Goal: Task Accomplishment & Management: Manage account settings

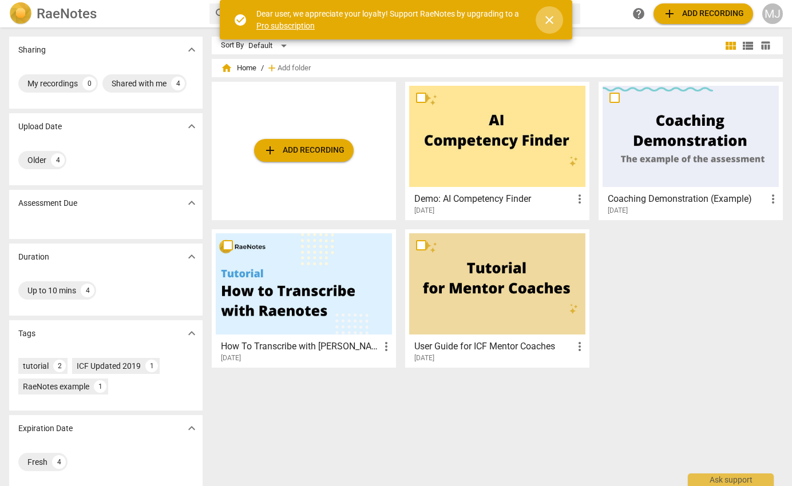
click at [551, 18] on span "close" at bounding box center [549, 20] width 14 height 14
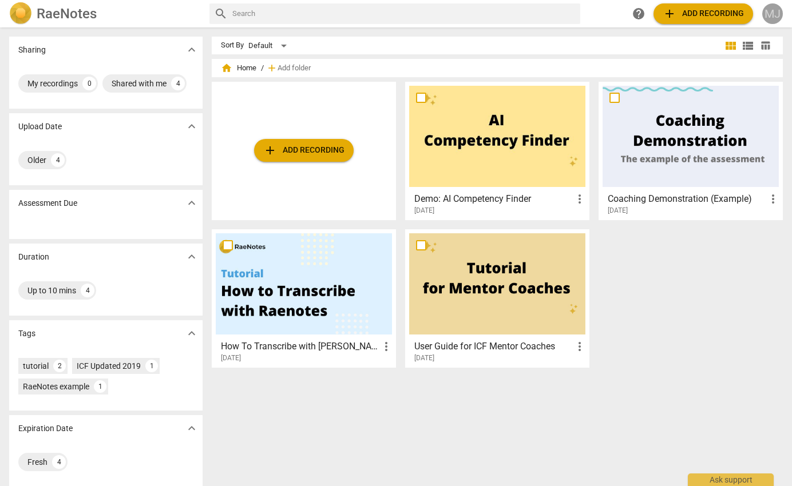
click at [765, 13] on div "MJ" at bounding box center [772, 13] width 21 height 21
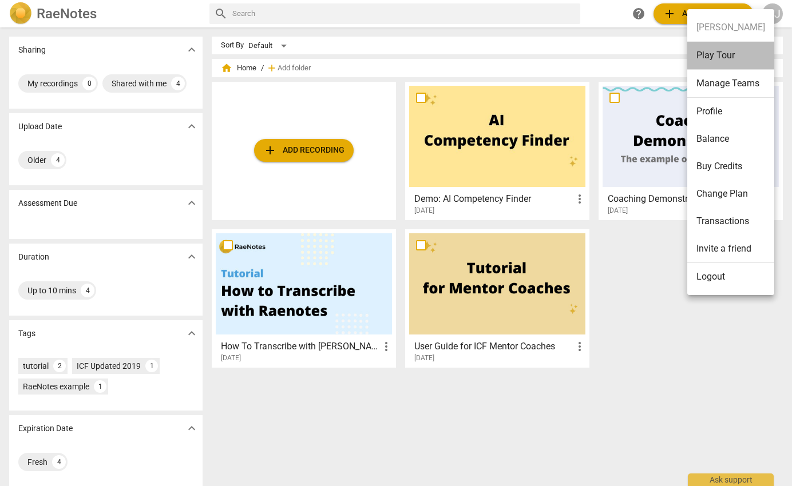
click at [727, 54] on li "Play Tour" at bounding box center [730, 56] width 87 height 28
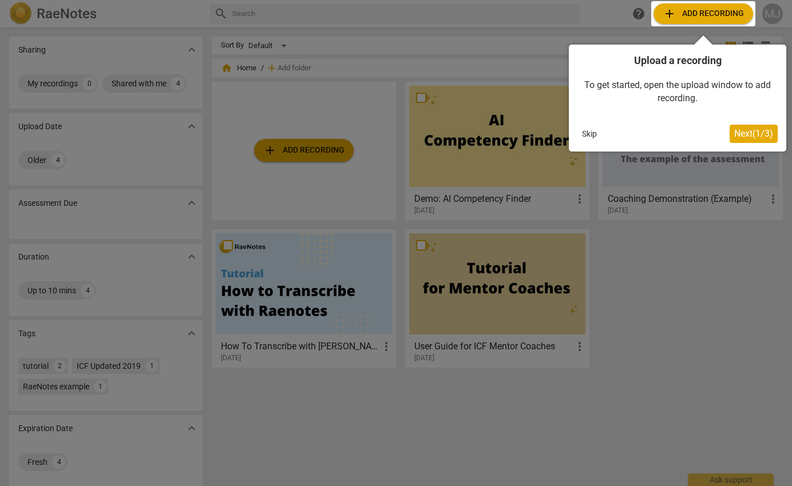
click at [595, 129] on button "Skip" at bounding box center [589, 133] width 24 height 17
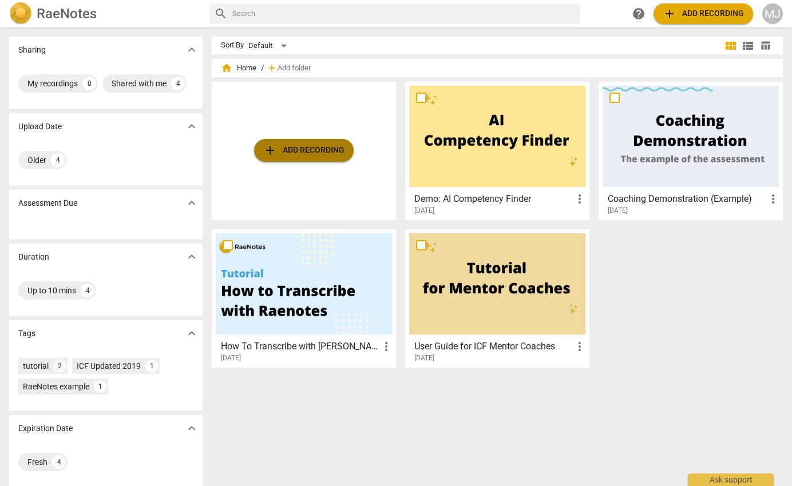
click at [301, 154] on span "add Add recording" at bounding box center [303, 151] width 81 height 14
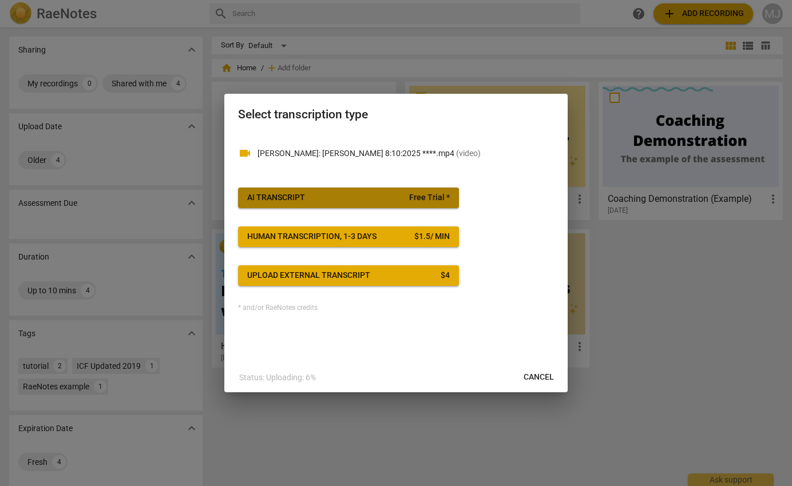
click at [350, 199] on span "AI Transcript Free Trial *" at bounding box center [348, 197] width 203 height 11
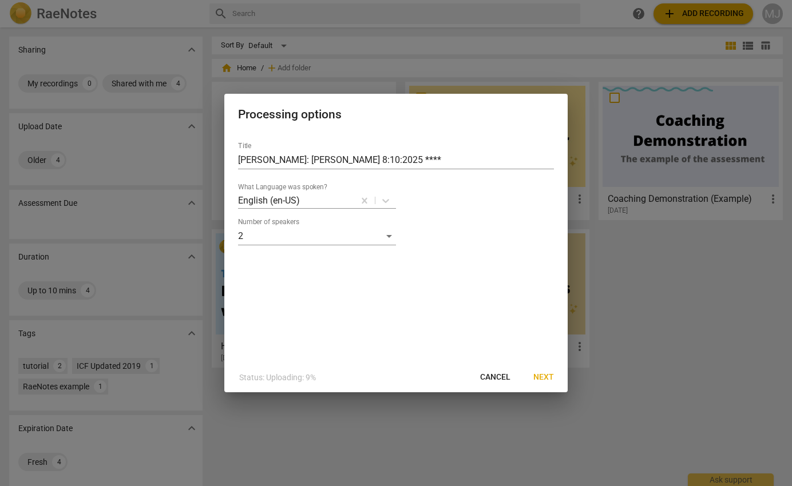
click at [543, 376] on span "Next" at bounding box center [543, 377] width 21 height 11
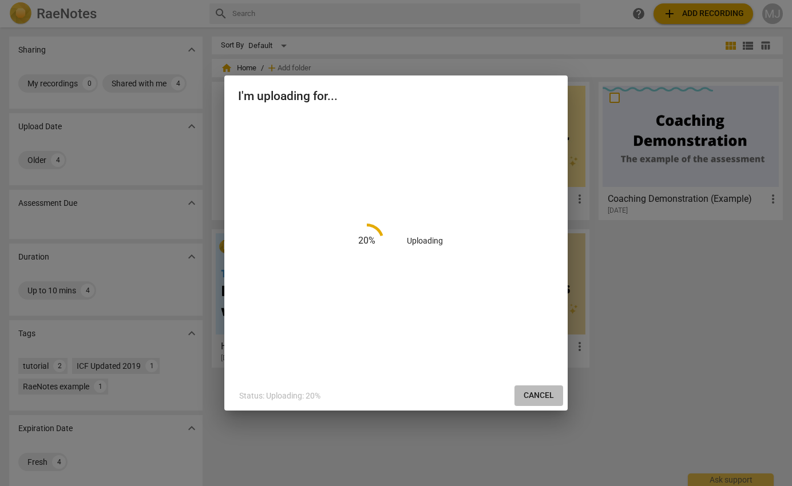
click at [542, 395] on span "Cancel" at bounding box center [538, 395] width 30 height 11
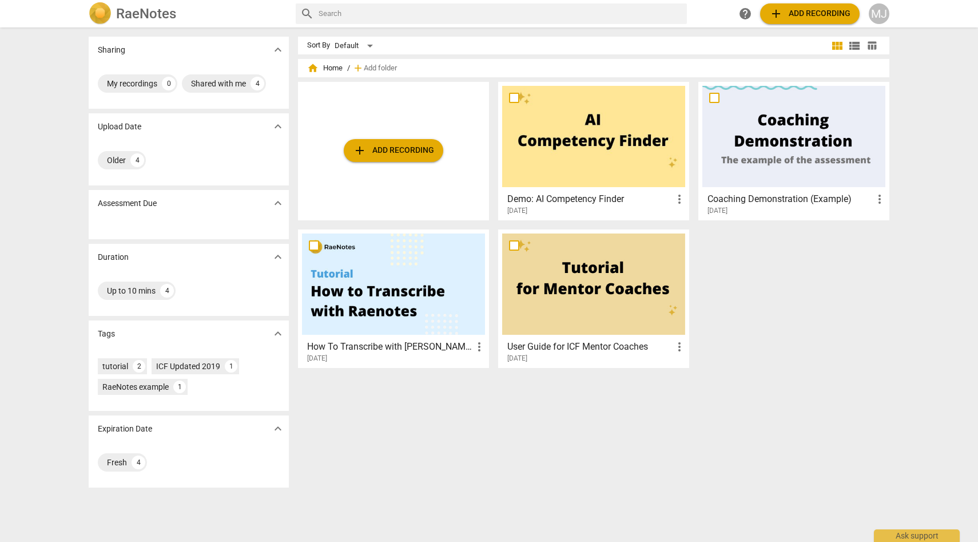
click at [791, 14] on div "MJ" at bounding box center [879, 13] width 21 height 21
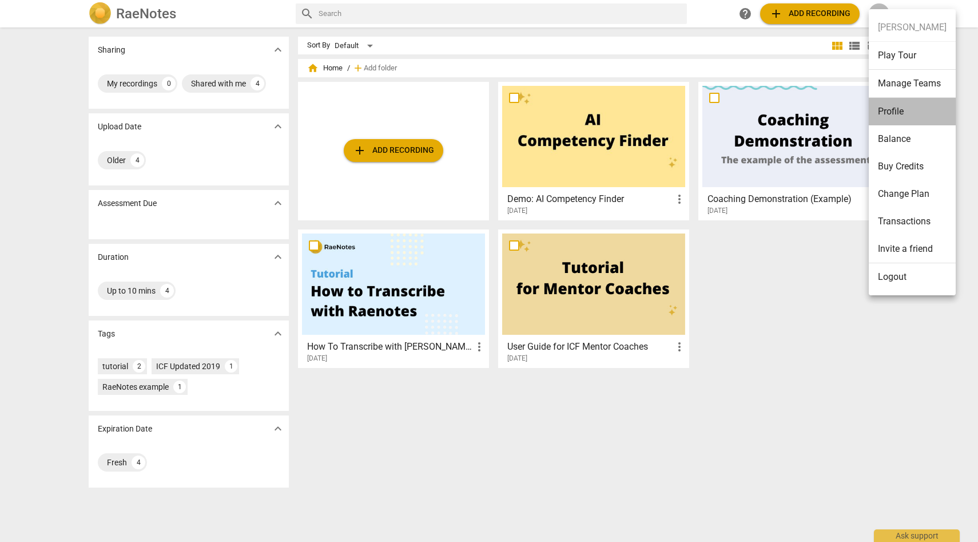
click at [791, 109] on li "Profile" at bounding box center [912, 111] width 87 height 27
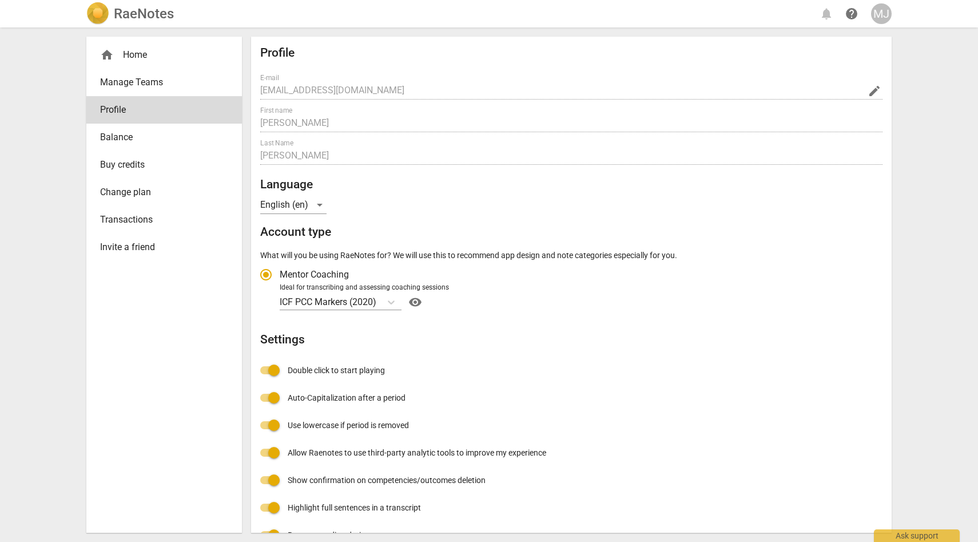
radio input "false"
click at [156, 57] on div "home Home" at bounding box center [159, 55] width 119 height 14
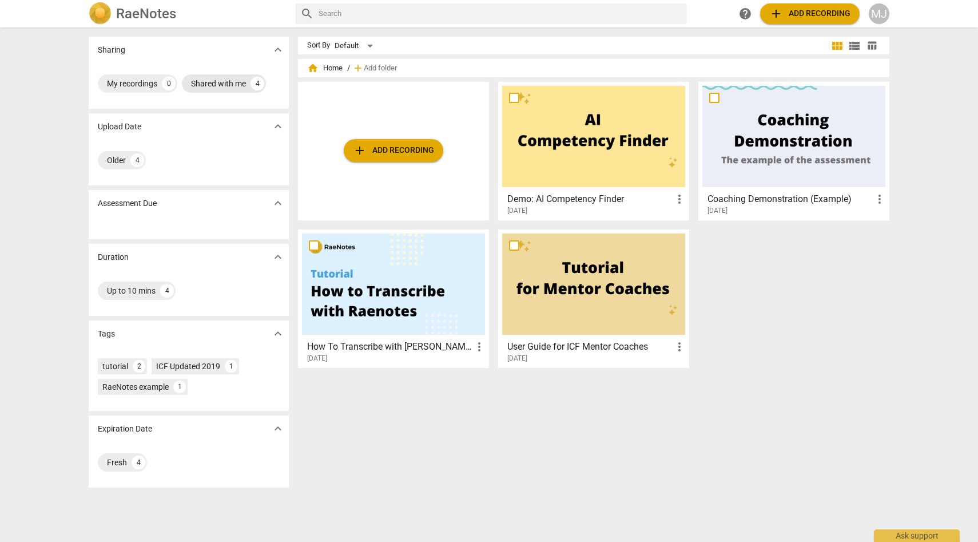
click at [213, 81] on div "Shared with me" at bounding box center [218, 83] width 55 height 11
click at [154, 80] on div "Shared with me" at bounding box center [134, 83] width 55 height 11
click at [759, 126] on div at bounding box center [794, 136] width 183 height 101
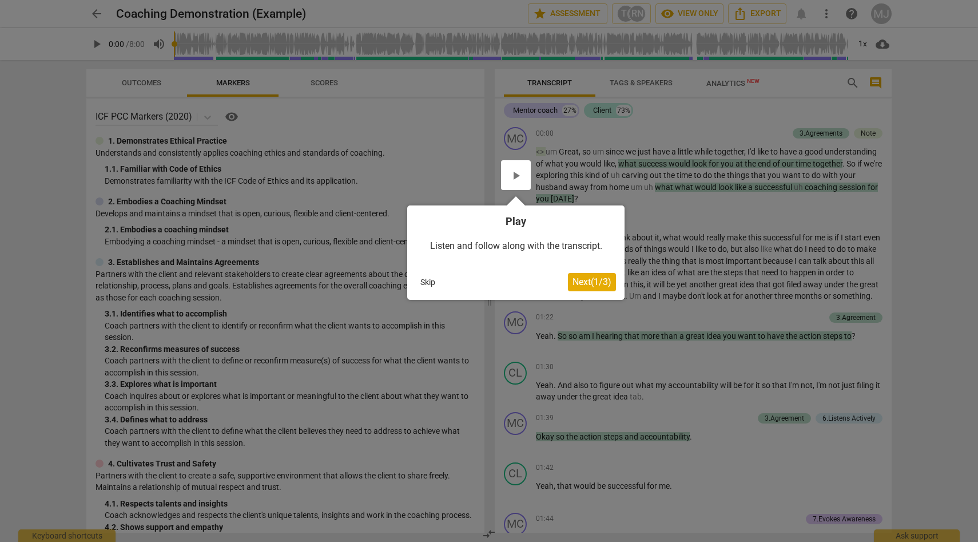
click at [598, 283] on span "Next ( 1 / 3 )" at bounding box center [592, 281] width 39 height 11
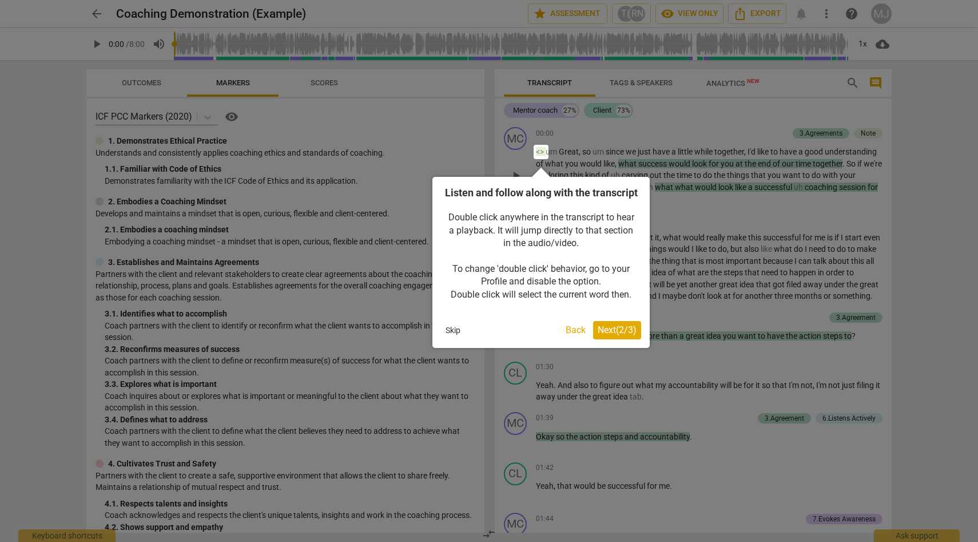
click at [628, 335] on span "Next ( 2 / 3 )" at bounding box center [617, 329] width 39 height 11
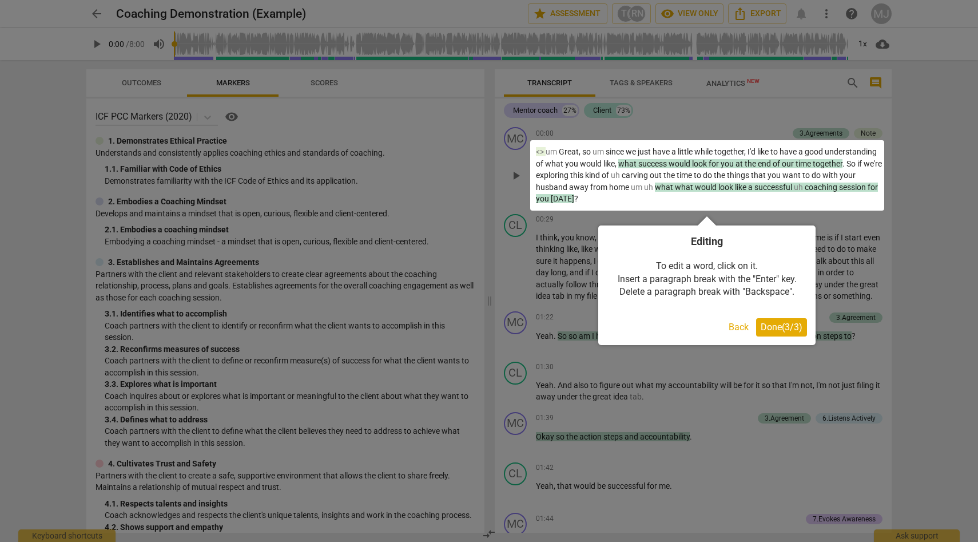
click at [777, 331] on span "Done ( 3 / 3 )" at bounding box center [782, 327] width 42 height 11
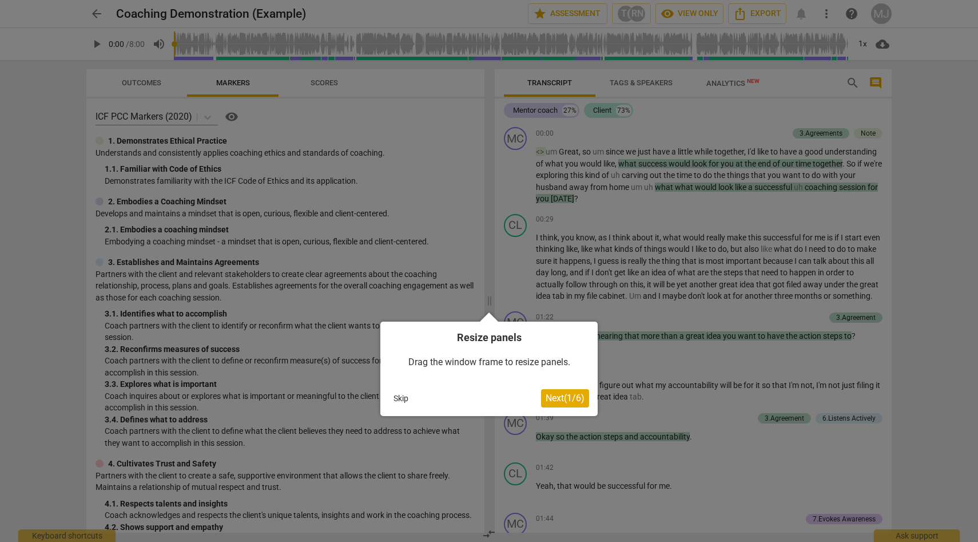
click at [564, 399] on span "Next ( 1 / 6 )" at bounding box center [565, 397] width 39 height 11
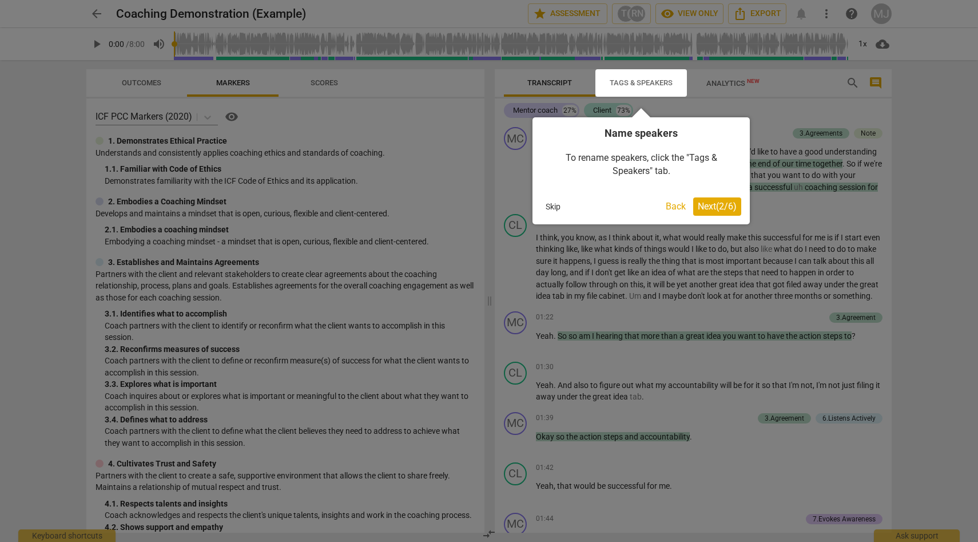
click at [674, 207] on button "Back" at bounding box center [675, 206] width 29 height 18
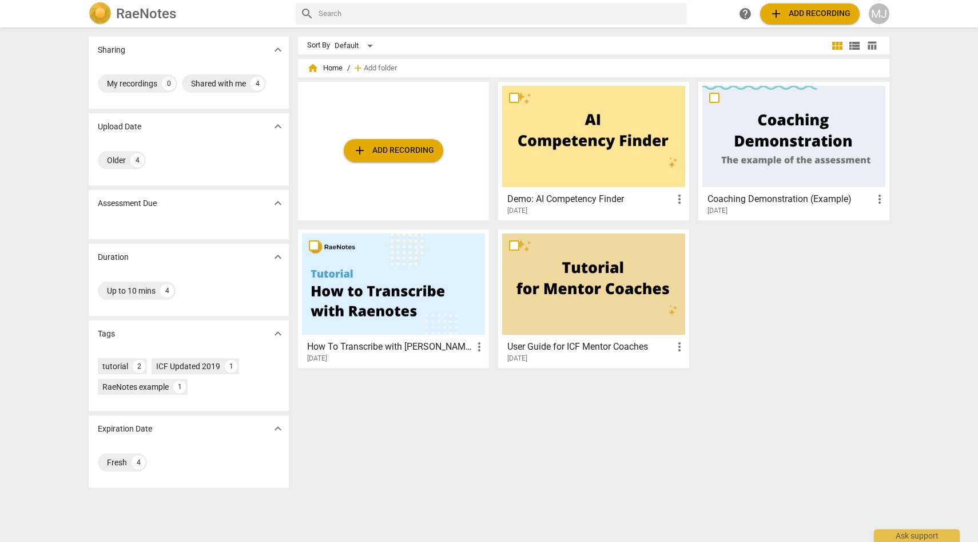
click at [366, 275] on div at bounding box center [393, 283] width 183 height 101
click at [167, 16] on h2 "RaeNotes" at bounding box center [146, 14] width 60 height 16
click at [791, 14] on span "add Add recording" at bounding box center [809, 14] width 81 height 14
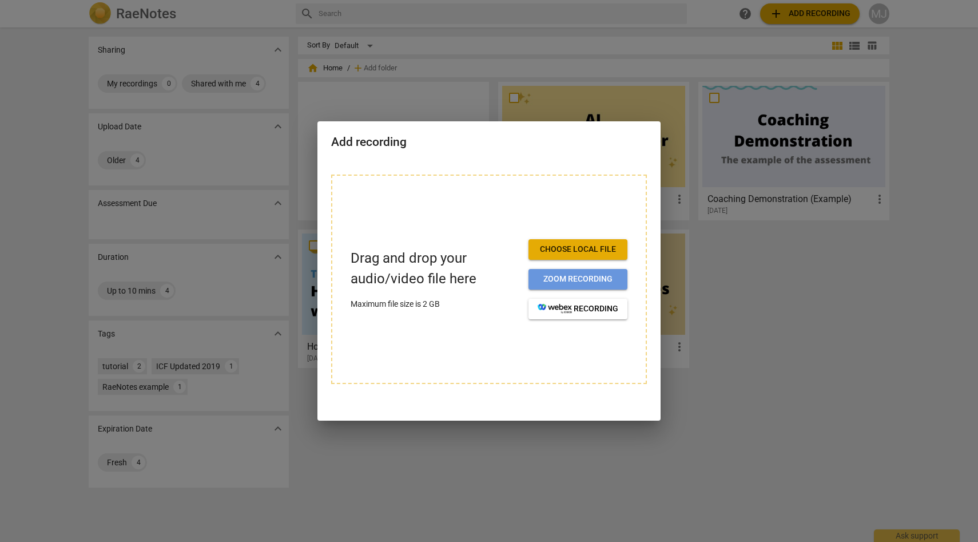
click at [596, 279] on span "Zoom recording" at bounding box center [578, 278] width 81 height 11
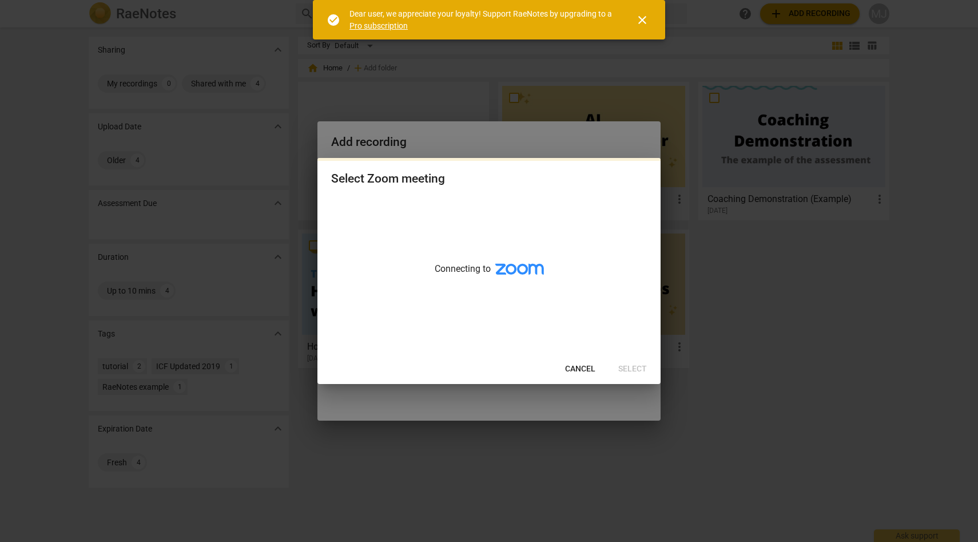
click at [643, 17] on span "close" at bounding box center [643, 20] width 14 height 14
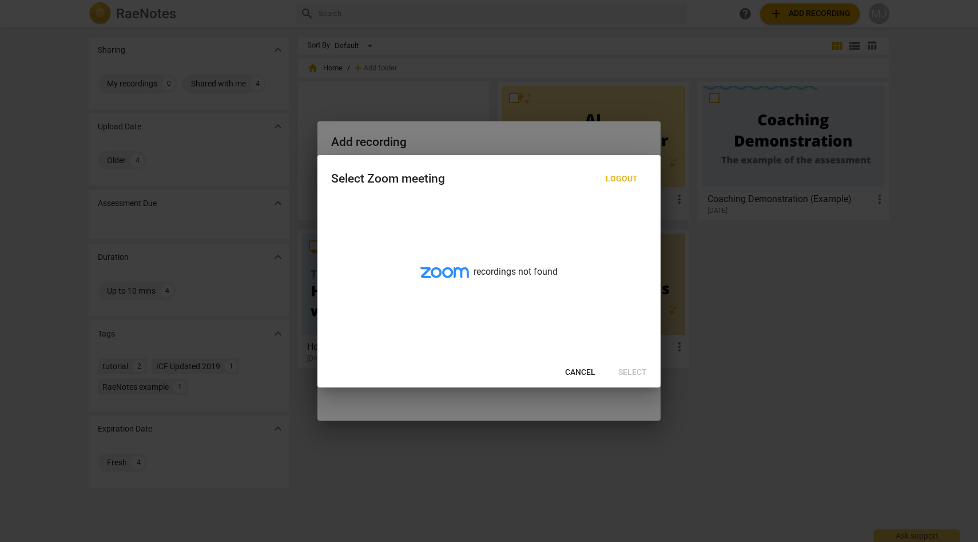
click at [632, 176] on span "Logout" at bounding box center [622, 178] width 32 height 11
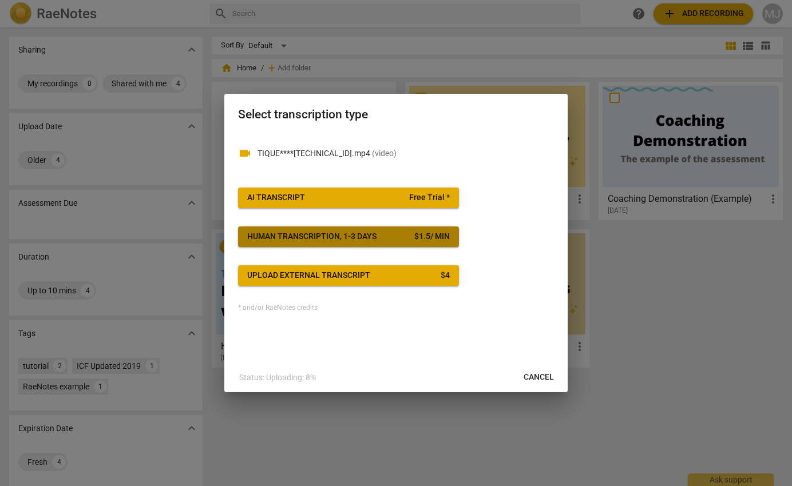
click at [425, 235] on div "$ 1.5 / min" at bounding box center [431, 236] width 35 height 11
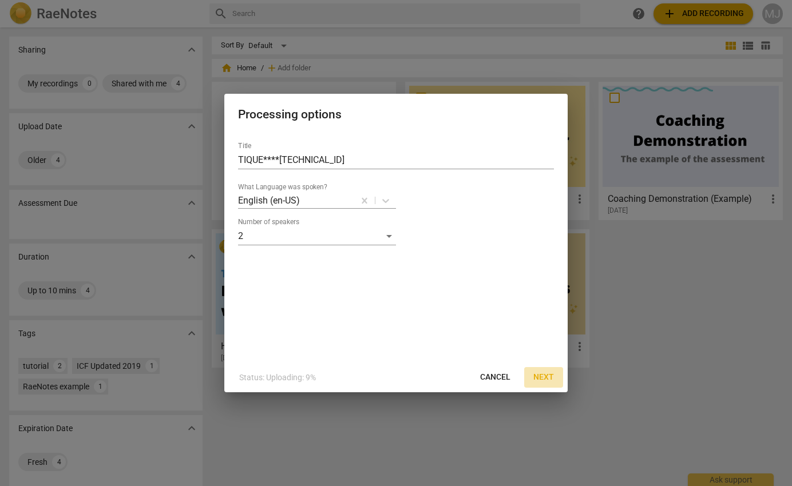
click at [539, 376] on span "Next" at bounding box center [543, 377] width 21 height 11
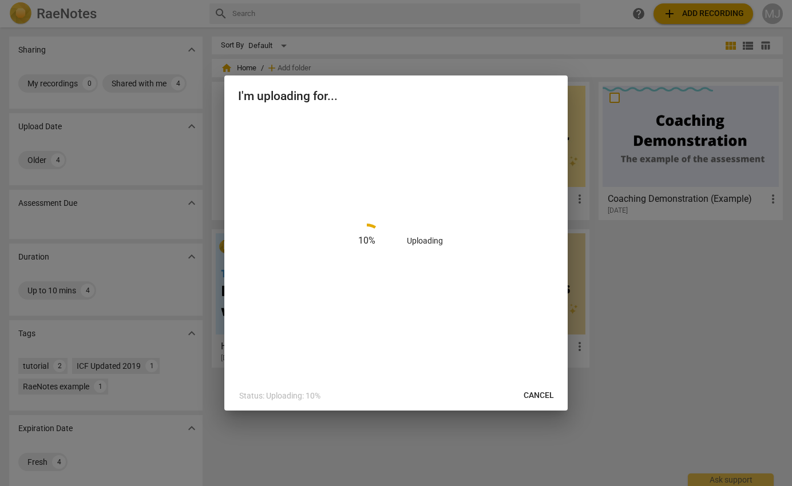
click at [532, 392] on span "Cancel" at bounding box center [538, 395] width 30 height 11
click at [534, 392] on span "Cancel" at bounding box center [538, 395] width 30 height 11
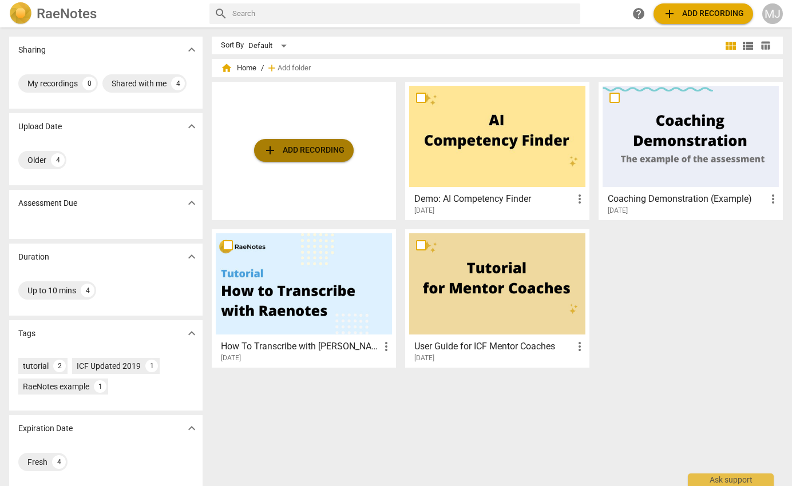
click at [340, 151] on span "add Add recording" at bounding box center [303, 151] width 81 height 14
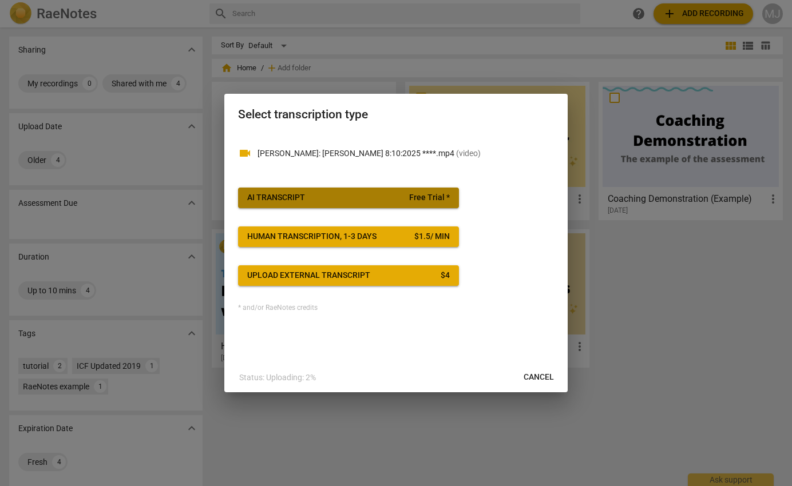
click at [413, 197] on span "Free Trial *" at bounding box center [429, 197] width 41 height 11
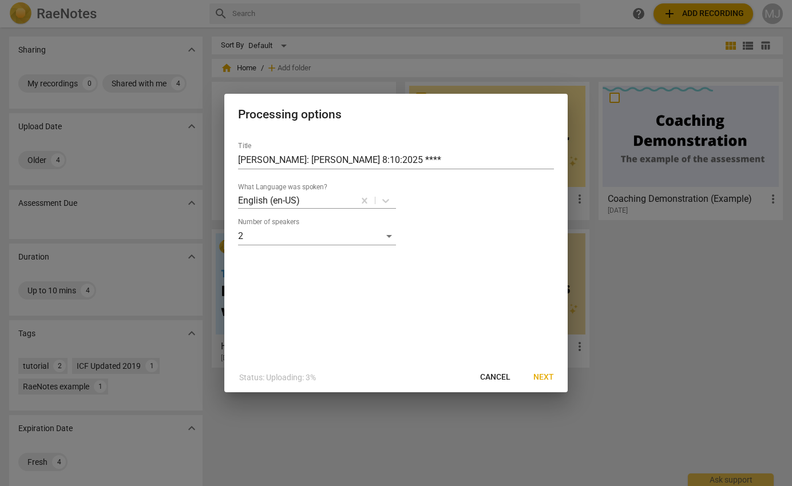
click at [539, 376] on span "Next" at bounding box center [543, 377] width 21 height 11
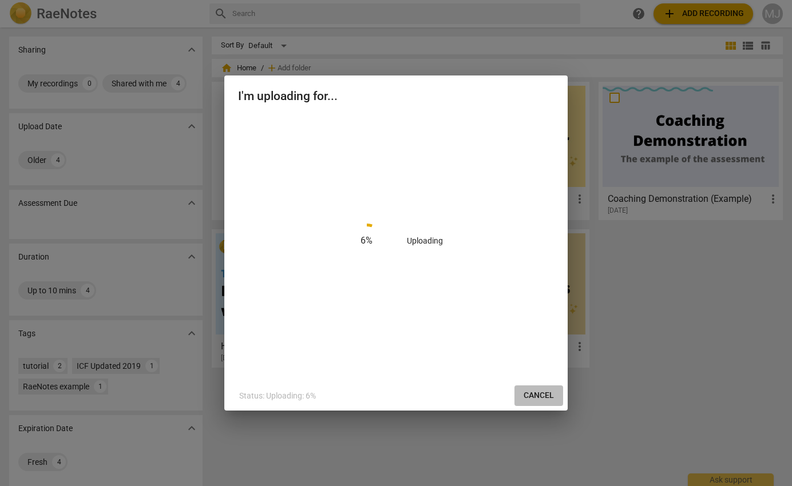
click at [535, 399] on span "Cancel" at bounding box center [538, 395] width 30 height 11
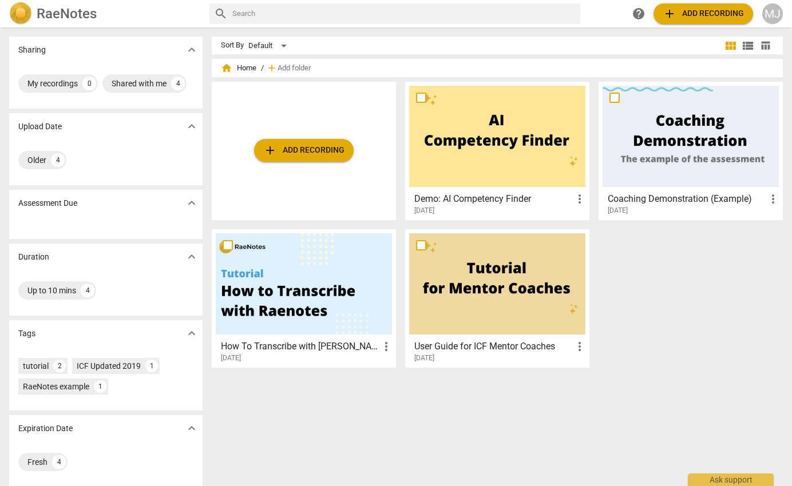
click at [505, 156] on div at bounding box center [497, 136] width 176 height 101
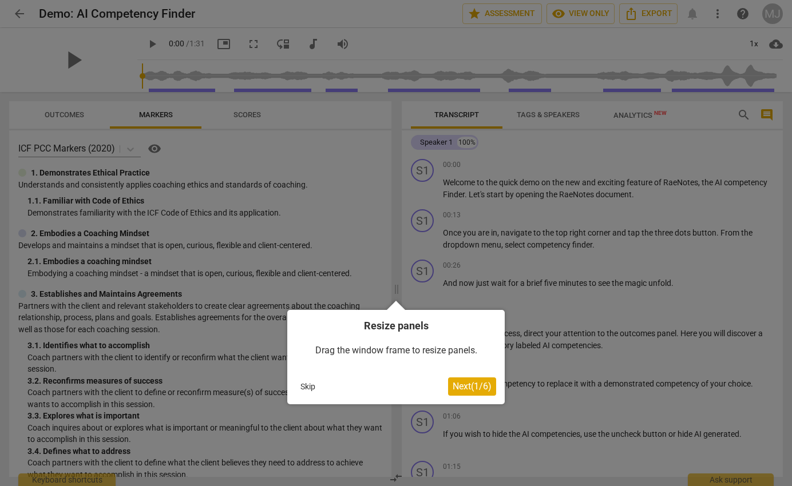
click at [307, 383] on button "Skip" at bounding box center [308, 386] width 24 height 17
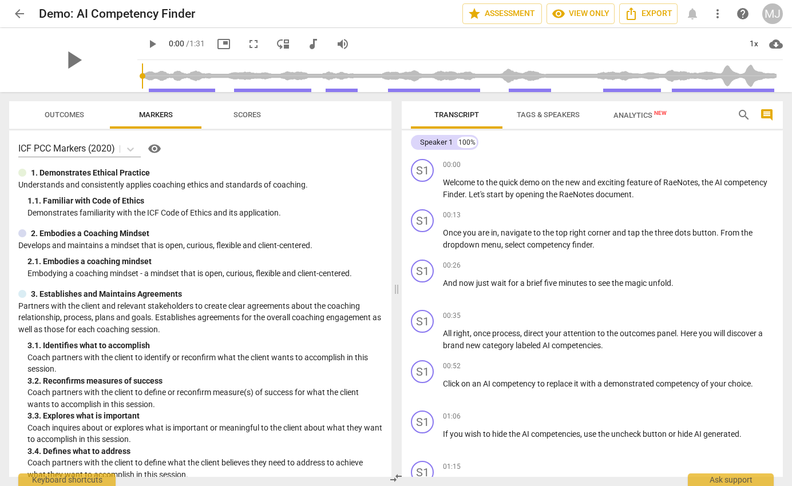
click at [78, 112] on span "Outcomes" at bounding box center [64, 114] width 39 height 9
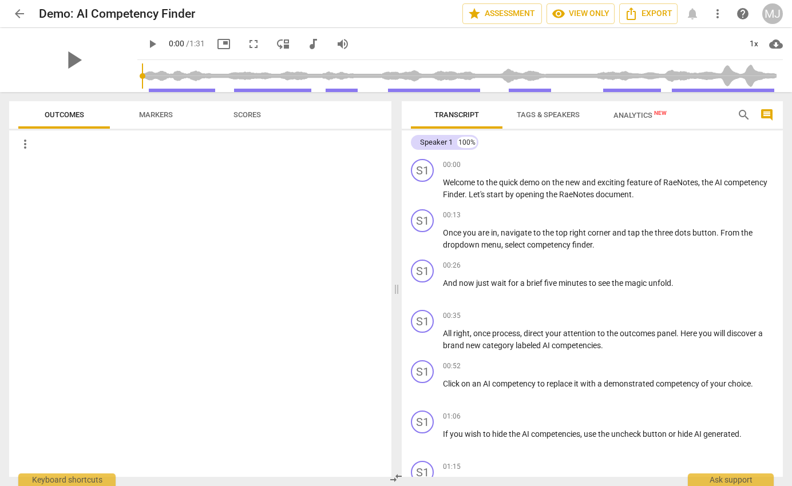
click at [168, 110] on span "Markers" at bounding box center [156, 114] width 34 height 9
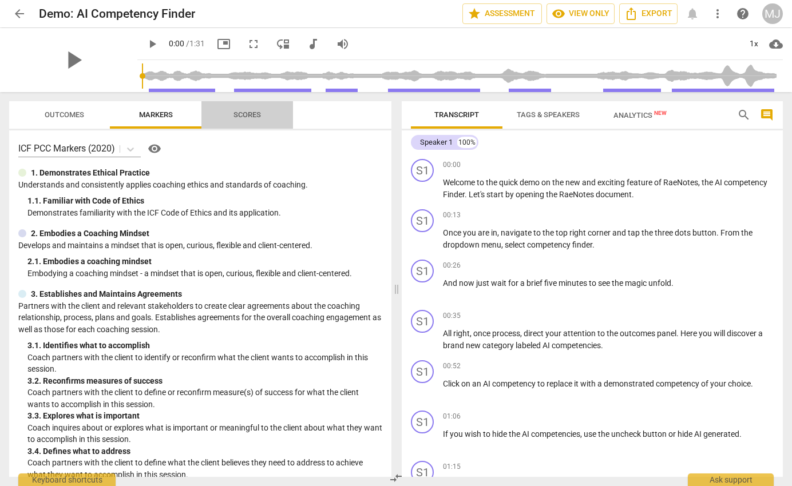
click at [239, 111] on span "Scores" at bounding box center [246, 114] width 27 height 9
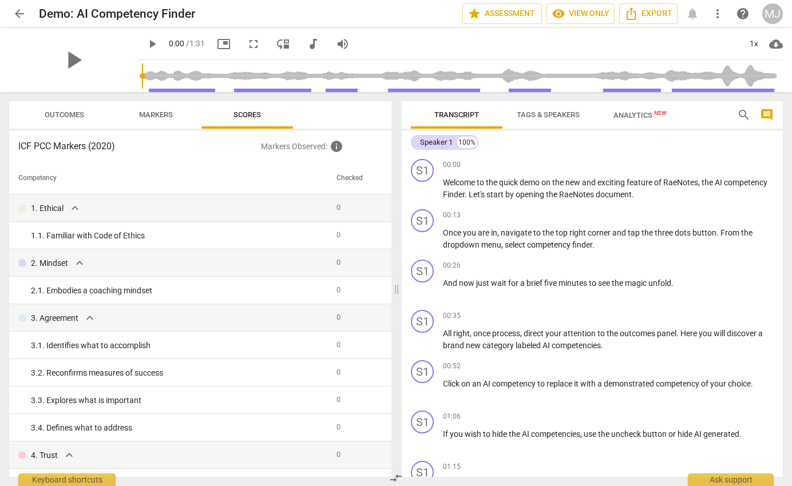
click at [164, 114] on span "Markers" at bounding box center [156, 114] width 34 height 9
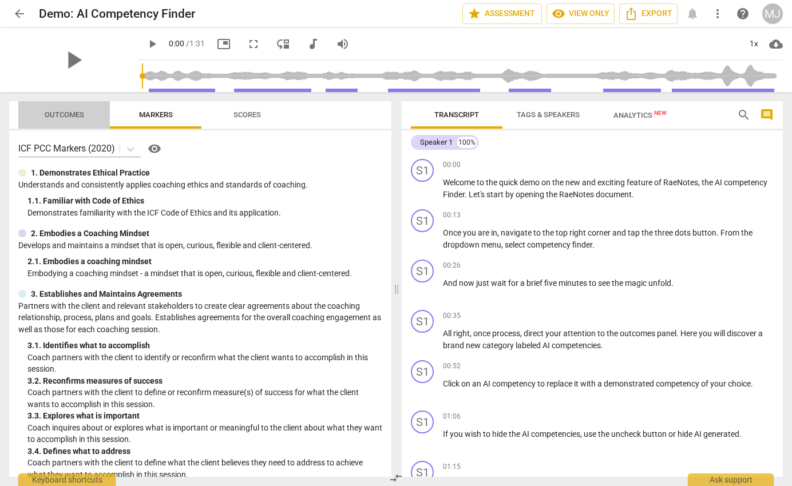
click at [76, 112] on span "Outcomes" at bounding box center [64, 114] width 39 height 9
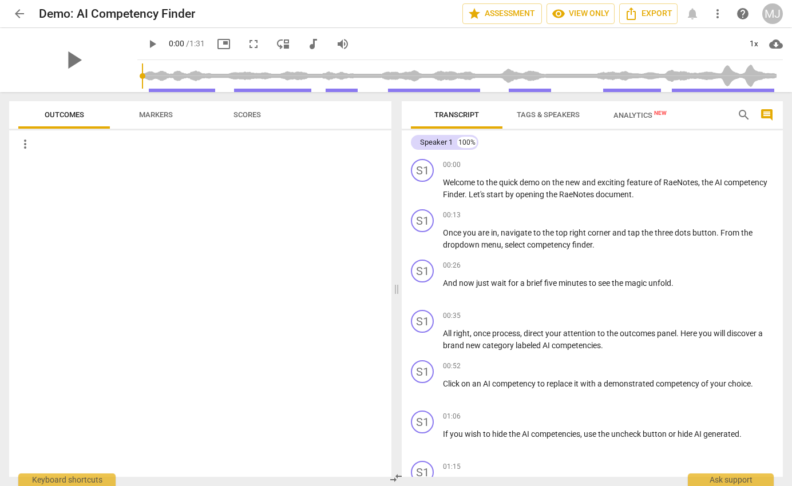
click at [26, 142] on span "more_vert" at bounding box center [25, 144] width 14 height 14
click at [29, 141] on li "Uncheck all" at bounding box center [50, 143] width 65 height 27
click at [73, 111] on span "Outcomes" at bounding box center [64, 114] width 39 height 9
click at [512, 10] on span "star Assessment" at bounding box center [501, 14] width 69 height 14
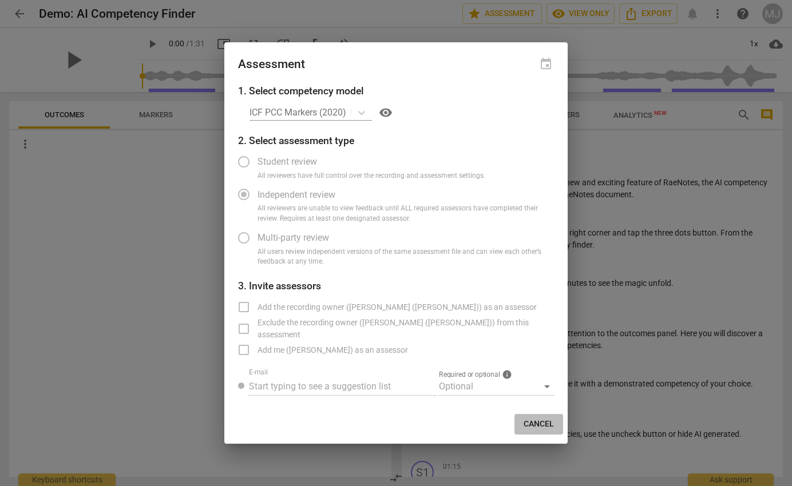
click at [541, 423] on span "Cancel" at bounding box center [538, 424] width 30 height 11
radio input "false"
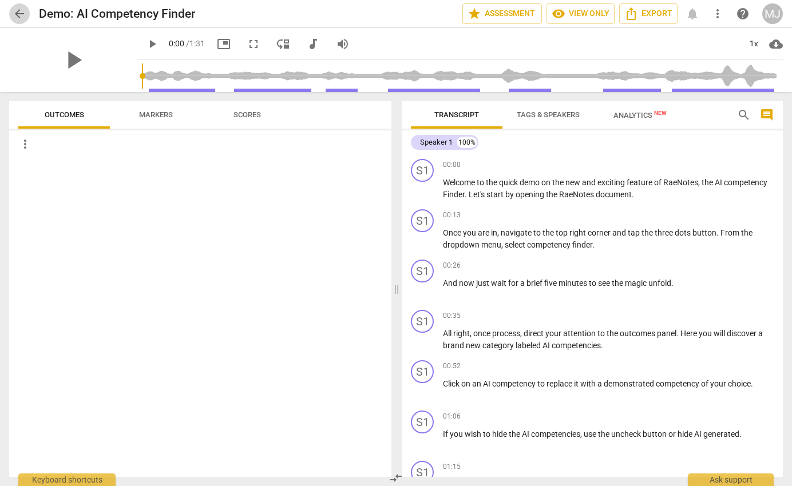
click at [22, 10] on span "arrow_back" at bounding box center [20, 14] width 14 height 14
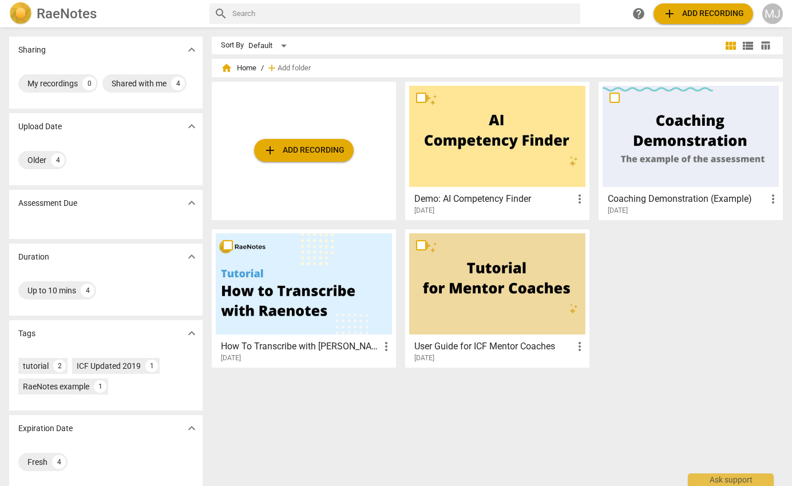
click at [22, 10] on img at bounding box center [20, 13] width 23 height 23
click at [57, 13] on h2 "RaeNotes" at bounding box center [67, 14] width 60 height 16
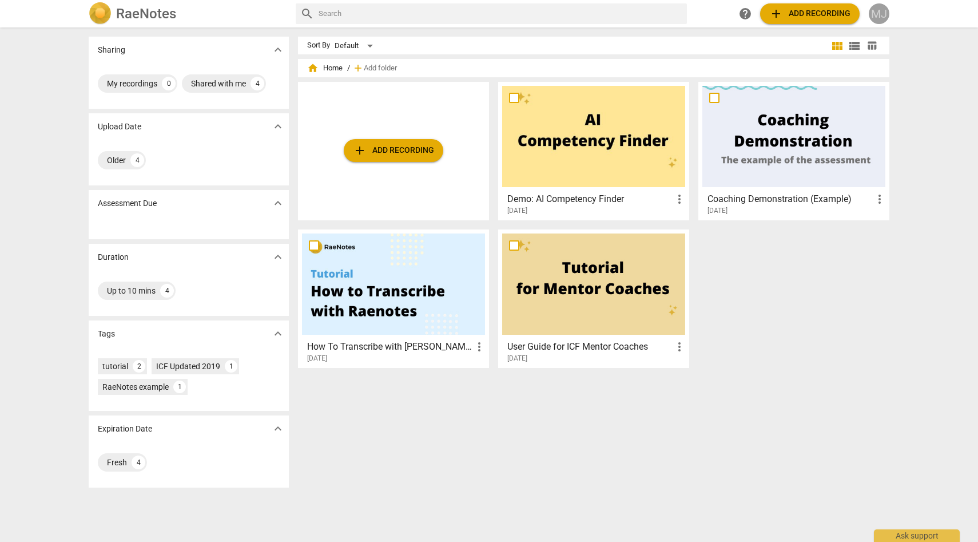
click at [874, 16] on div "MJ" at bounding box center [879, 13] width 21 height 21
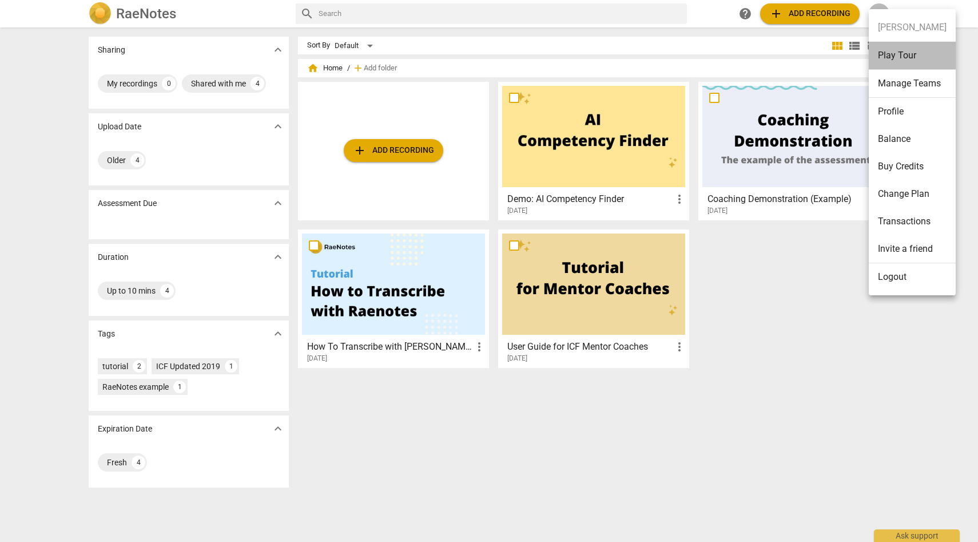
click at [883, 55] on li "Play Tour" at bounding box center [912, 56] width 87 height 28
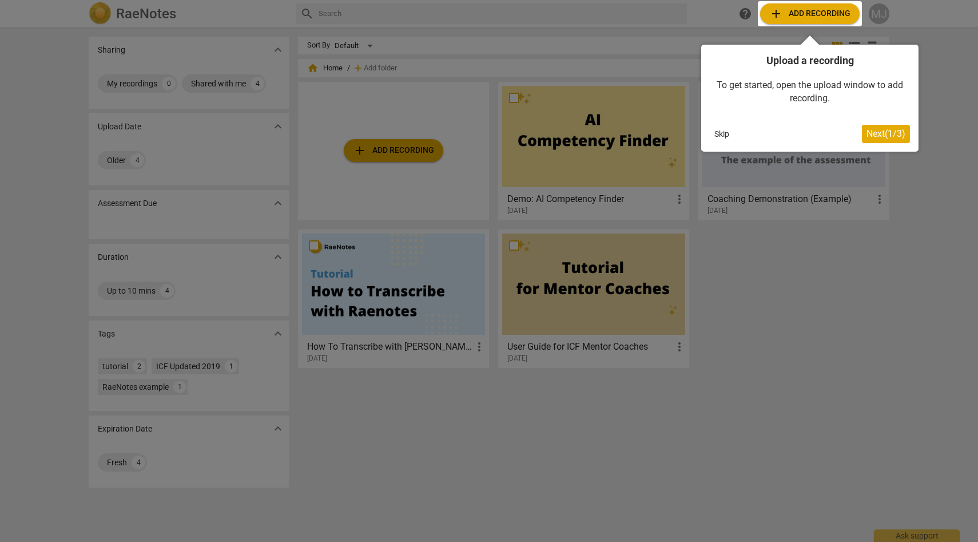
click at [873, 132] on span "Next ( 1 / 3 )" at bounding box center [886, 133] width 39 height 11
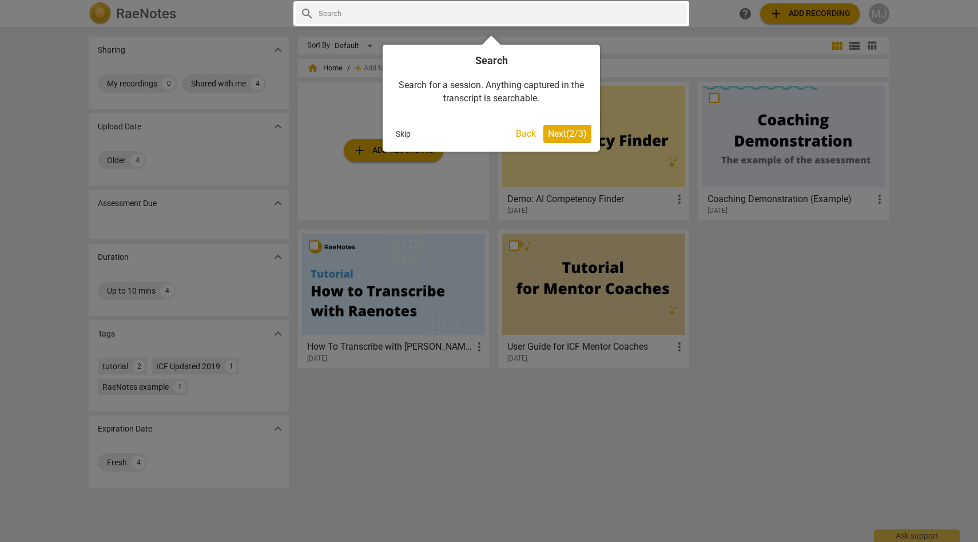
click at [577, 130] on span "Next ( 2 / 3 )" at bounding box center [567, 133] width 39 height 11
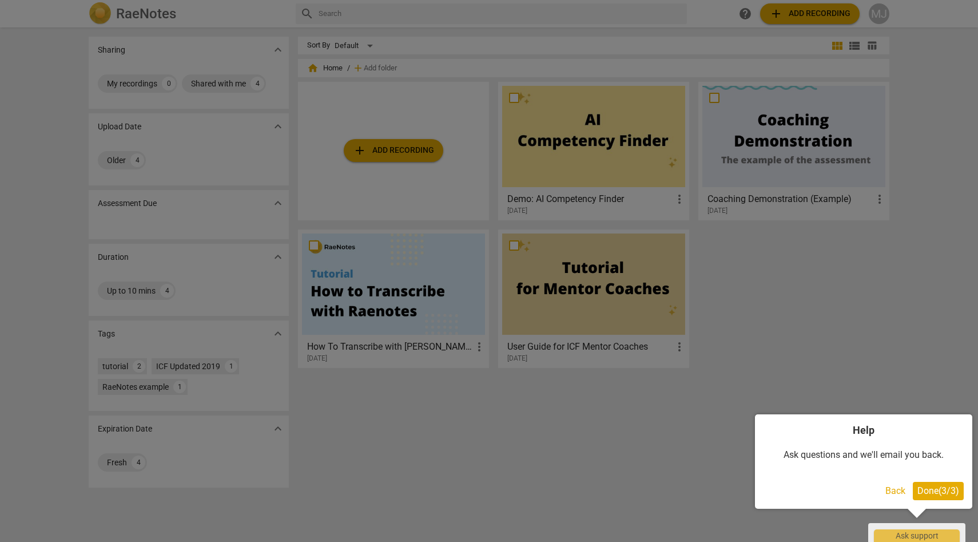
click at [894, 490] on button "Back" at bounding box center [895, 491] width 29 height 18
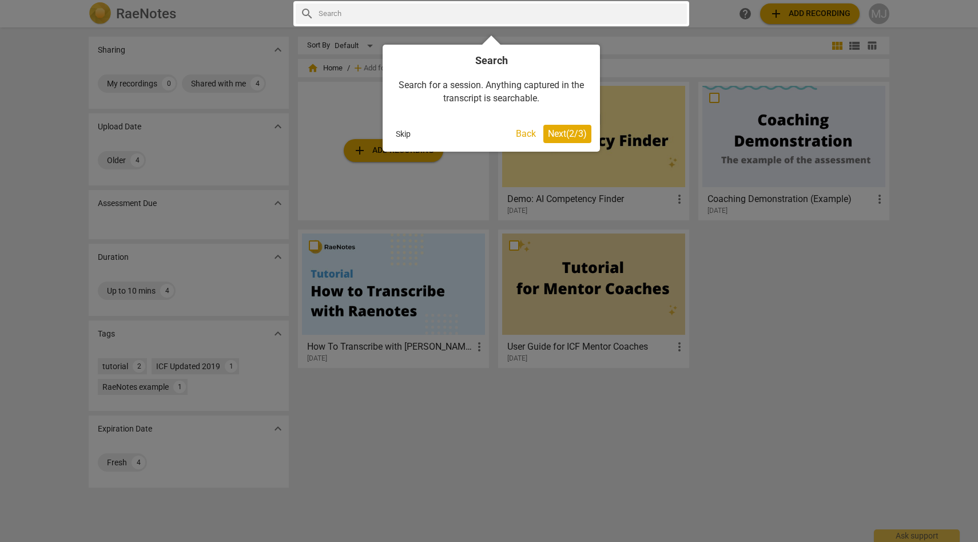
click at [525, 133] on button "Back" at bounding box center [525, 134] width 29 height 18
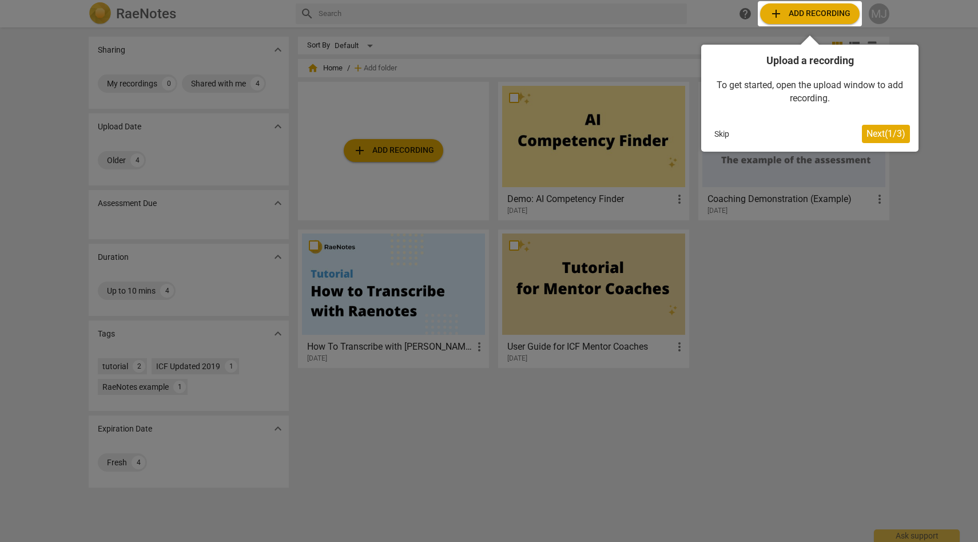
click at [887, 132] on span "Next ( 1 / 3 )" at bounding box center [886, 133] width 39 height 11
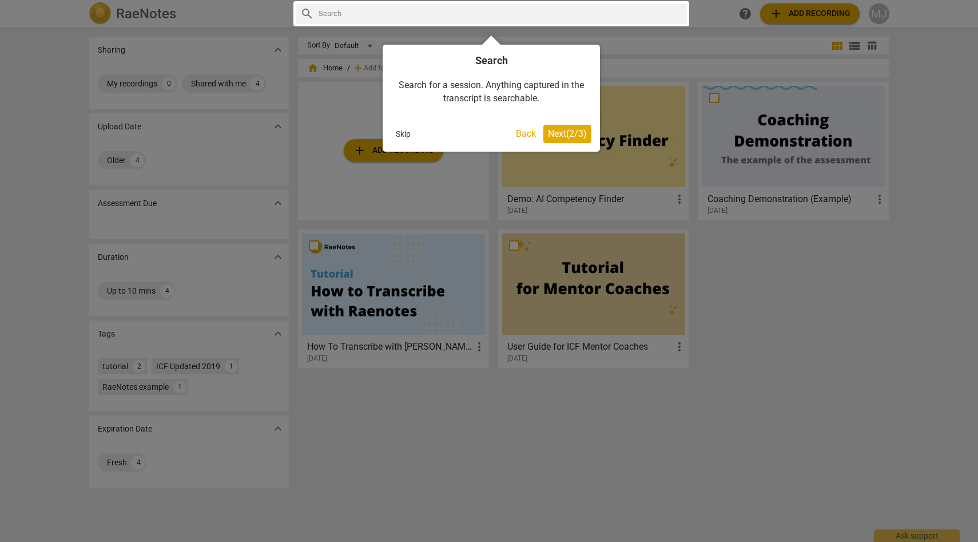
click at [557, 131] on span "Next ( 2 / 3 )" at bounding box center [567, 133] width 39 height 11
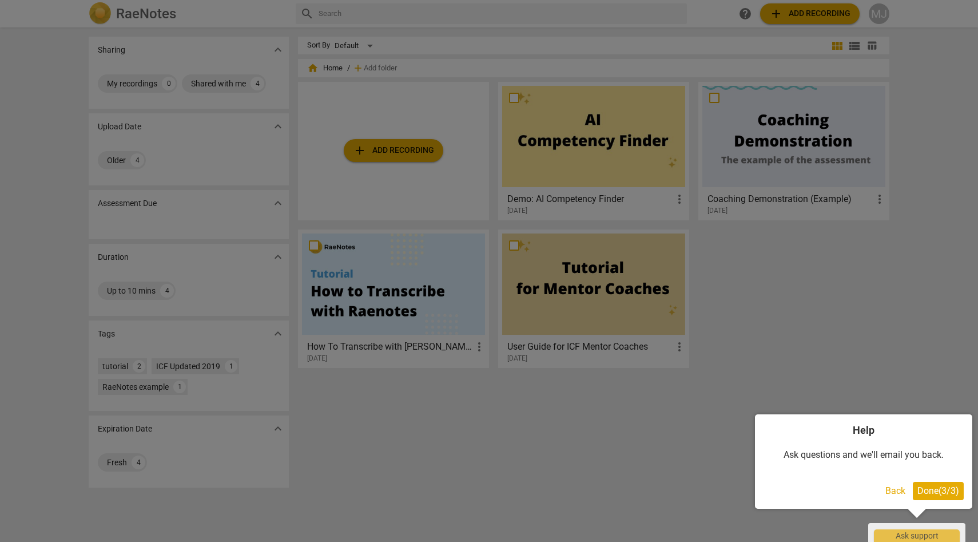
click at [932, 491] on span "Done ( 3 / 3 )" at bounding box center [939, 490] width 42 height 11
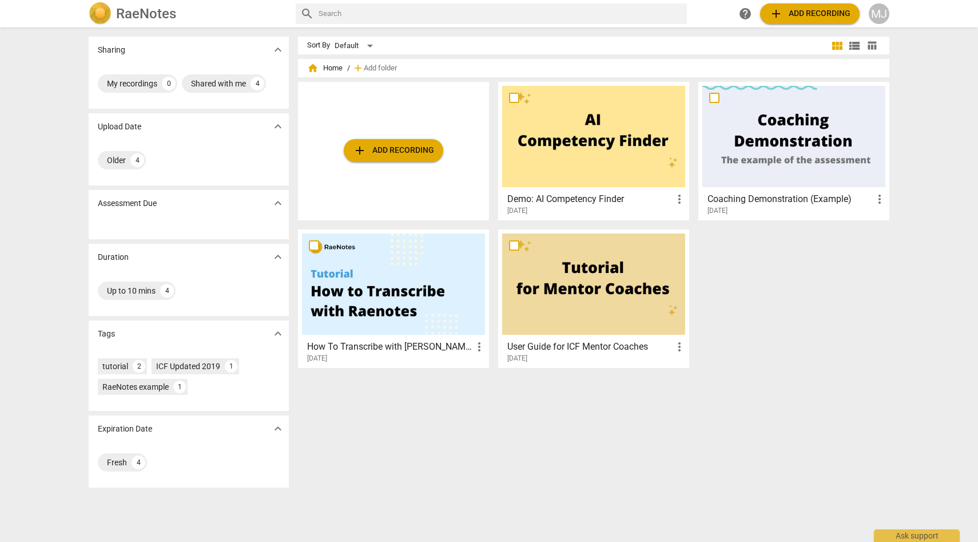
click at [878, 15] on div "MJ" at bounding box center [879, 13] width 21 height 21
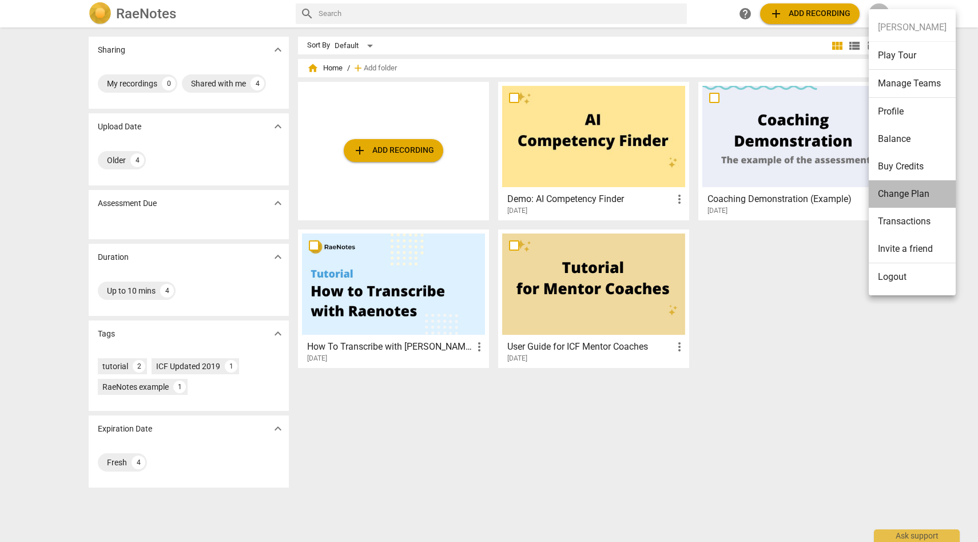
click at [898, 195] on li "Change Plan" at bounding box center [912, 193] width 87 height 27
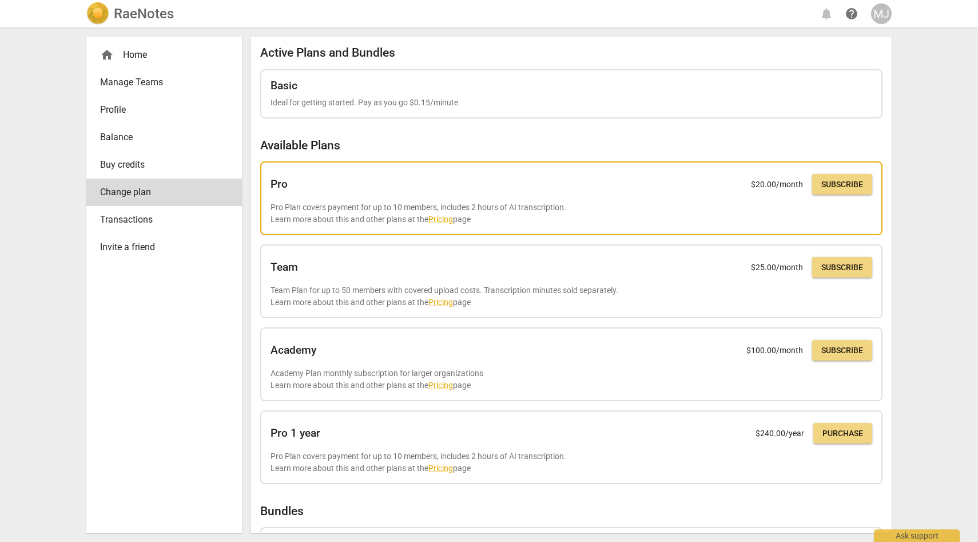
click at [444, 217] on link "Pricing" at bounding box center [440, 219] width 25 height 9
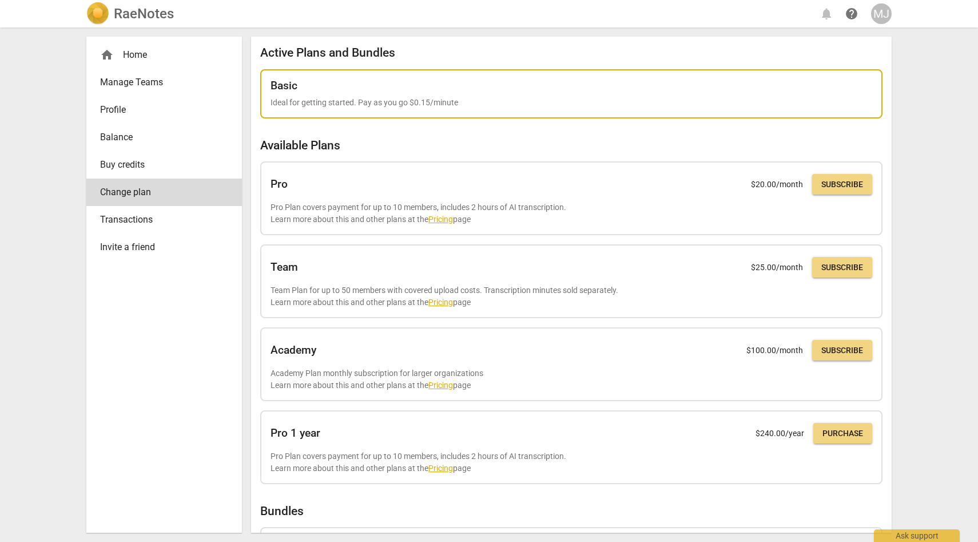
click at [369, 109] on div "Basic Ideal for getting started. Pay as you go $0.15/minute" at bounding box center [571, 94] width 622 height 50
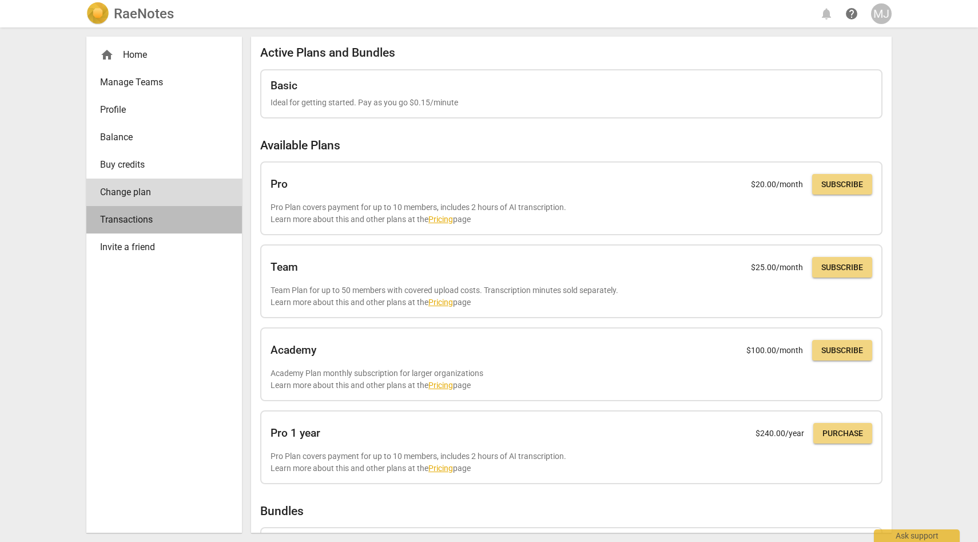
click at [136, 220] on span "Transactions" at bounding box center [159, 220] width 119 height 14
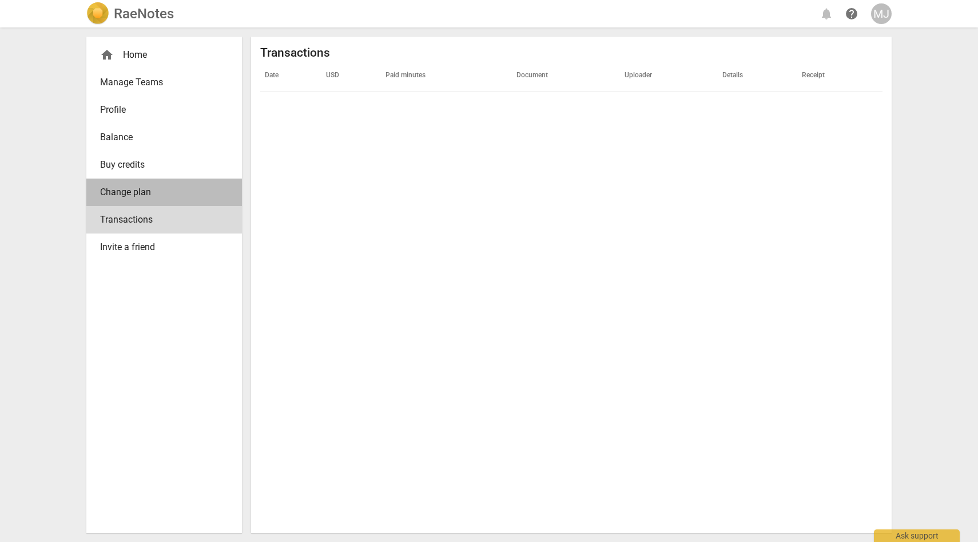
click at [139, 189] on span "Change plan" at bounding box center [159, 192] width 119 height 14
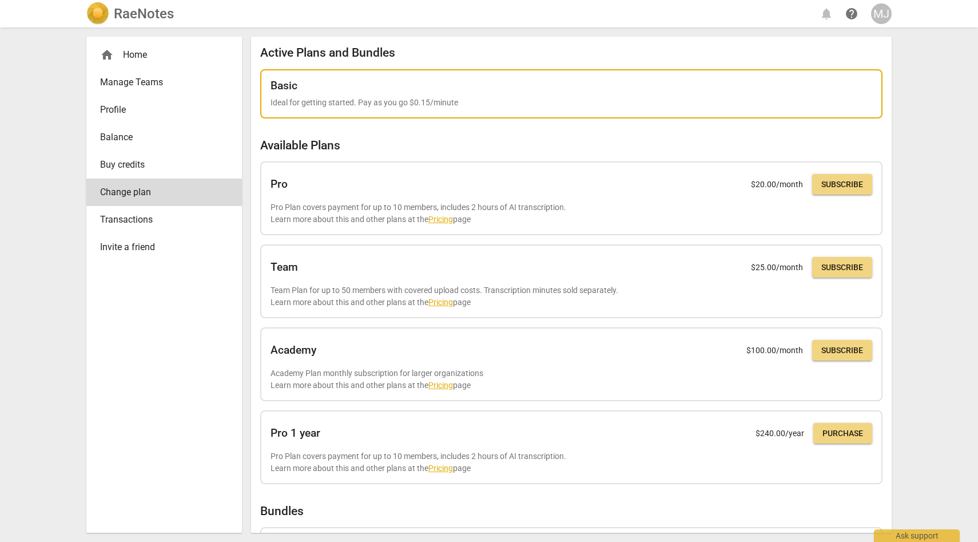
click at [376, 101] on p "Ideal for getting started. Pay as you go $0.15/minute" at bounding box center [572, 103] width 602 height 12
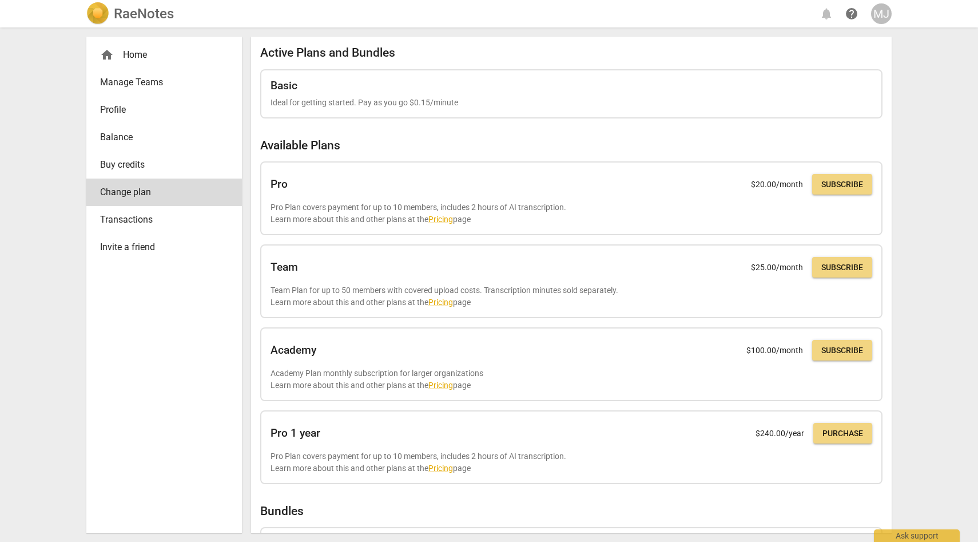
click at [880, 13] on div "MJ" at bounding box center [881, 13] width 21 height 21
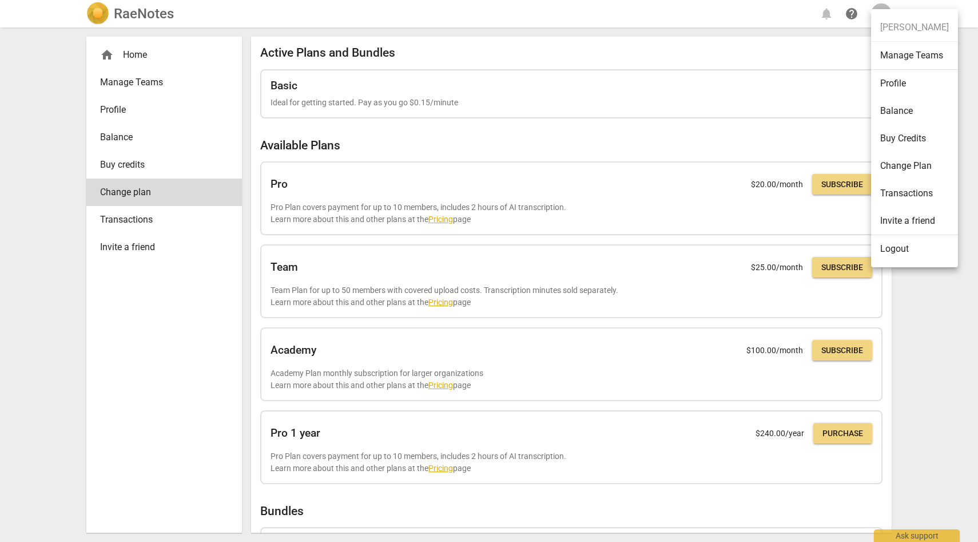
click at [160, 17] on div at bounding box center [489, 271] width 978 height 542
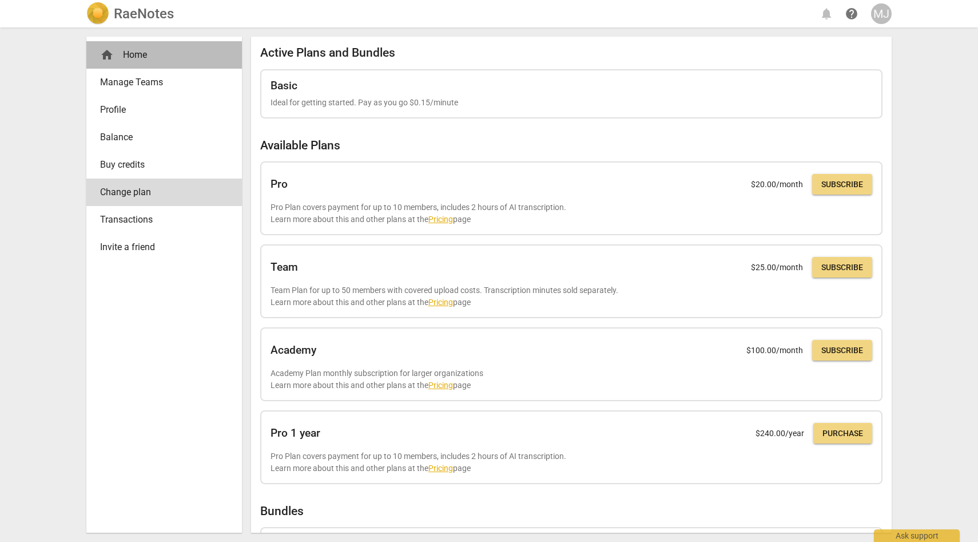
click at [141, 53] on div "home Home" at bounding box center [159, 55] width 119 height 14
